Goal: Find specific page/section: Find specific page/section

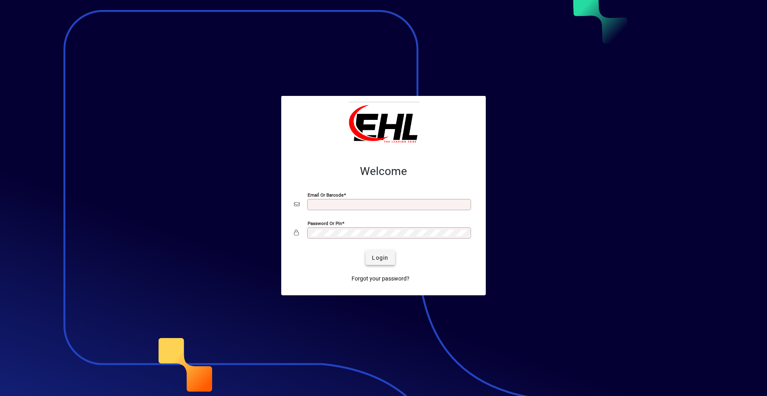
type input "**********"
click at [378, 258] on span "Login" at bounding box center [380, 258] width 16 height 8
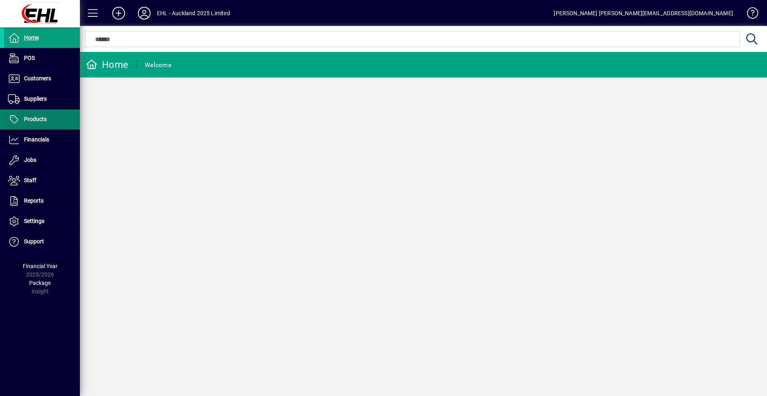
click at [34, 120] on span "Products" at bounding box center [35, 119] width 23 height 6
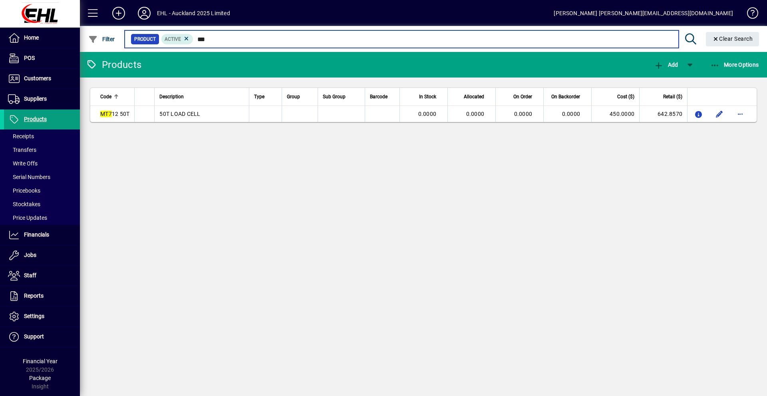
type input "***"
